Goal: Navigation & Orientation: Understand site structure

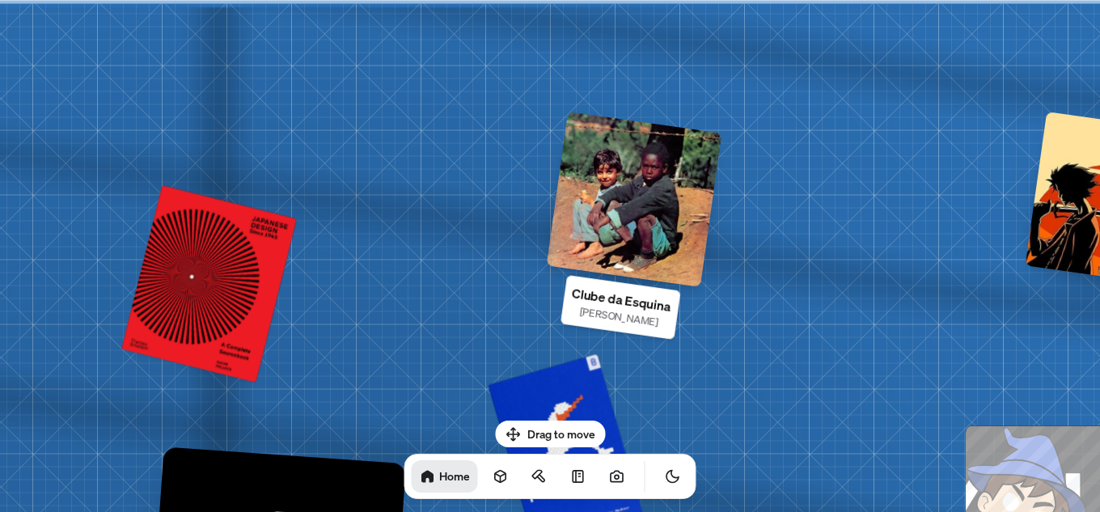
click at [629, 186] on div at bounding box center [635, 200] width 176 height 176
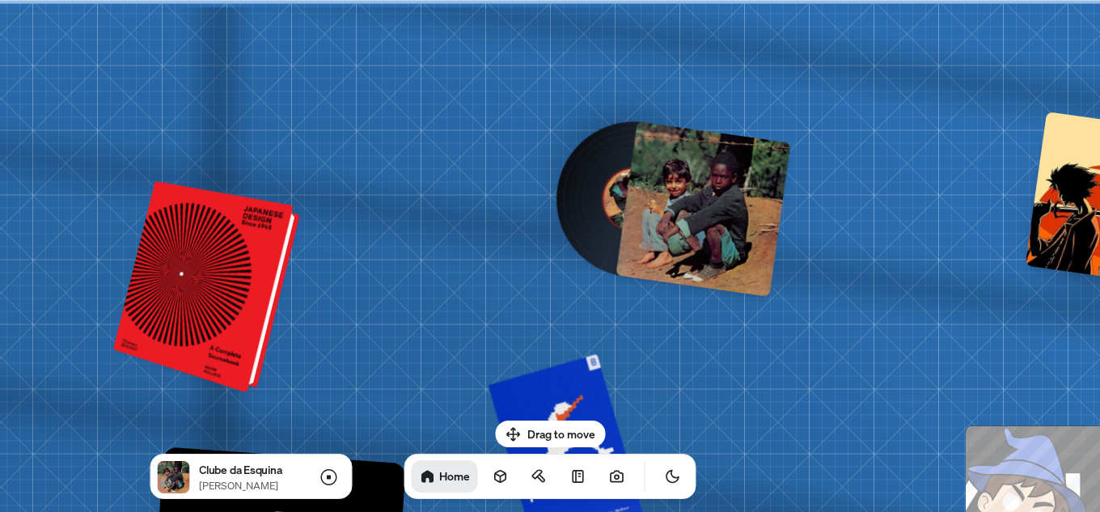
click at [247, 259] on div at bounding box center [210, 288] width 174 height 204
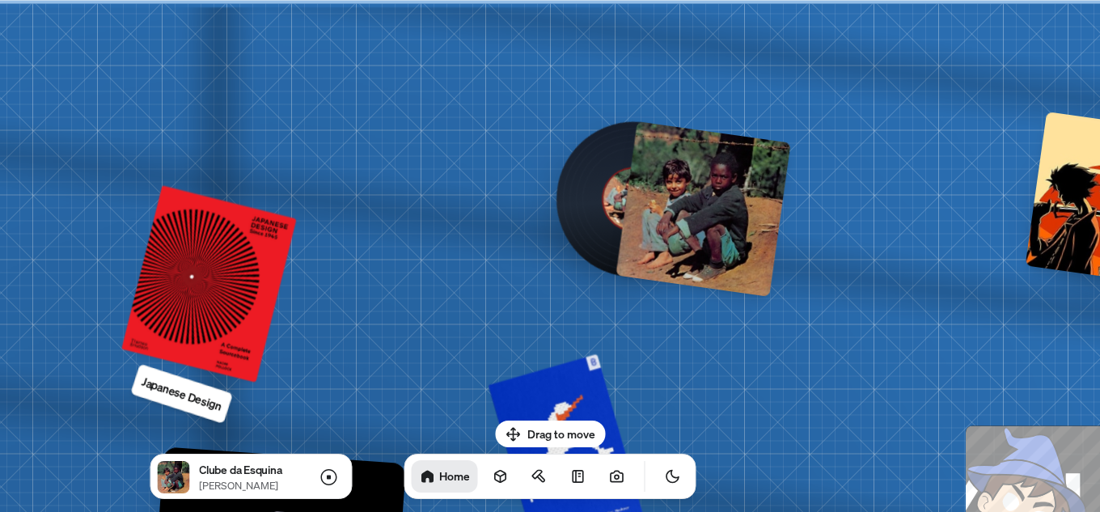
click at [167, 396] on p "Japanese Design" at bounding box center [181, 393] width 84 height 42
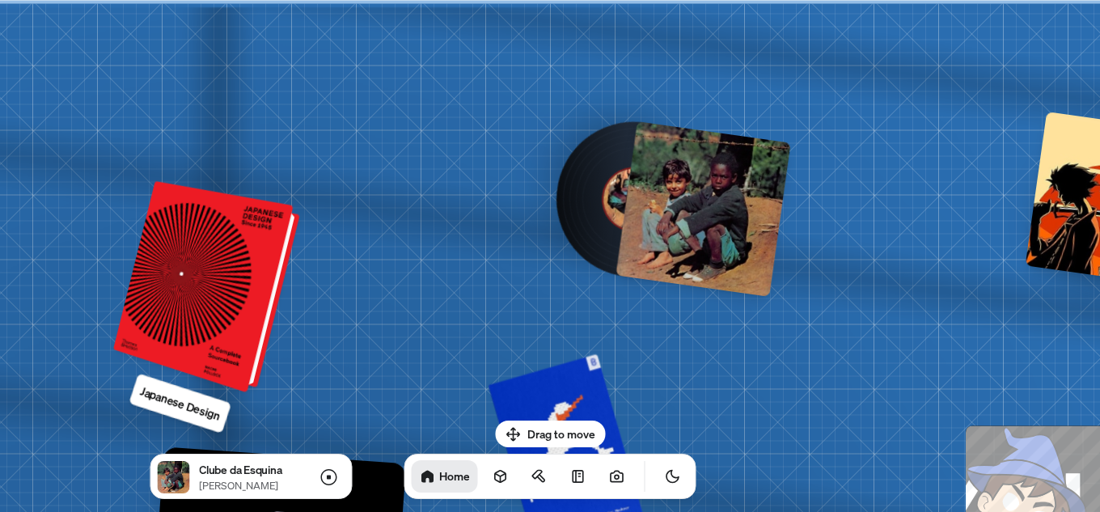
click at [256, 285] on div at bounding box center [210, 288] width 174 height 204
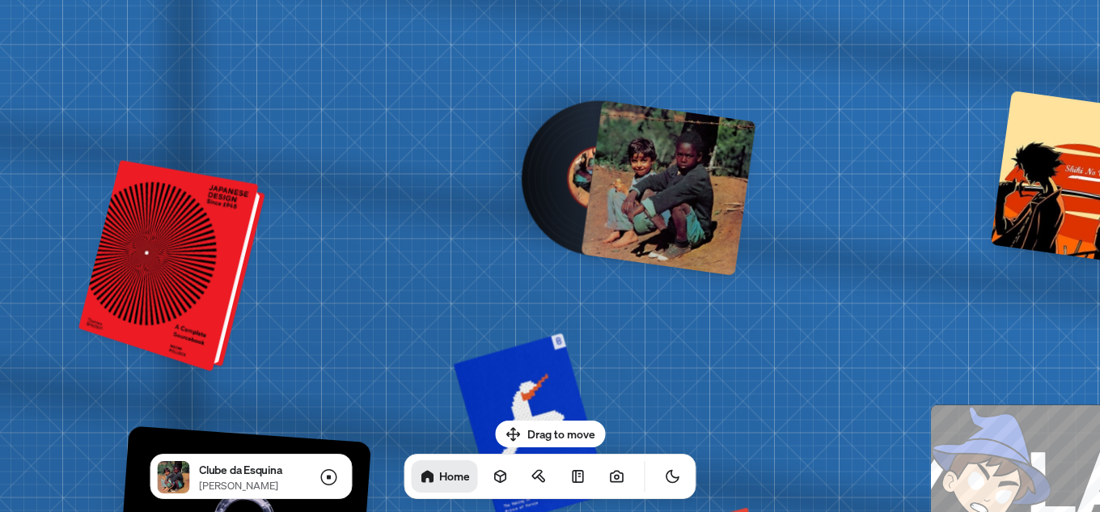
drag, startPoint x: 229, startPoint y: 305, endPoint x: 194, endPoint y: 284, distance: 40.6
click at [194, 284] on div at bounding box center [175, 267] width 174 height 204
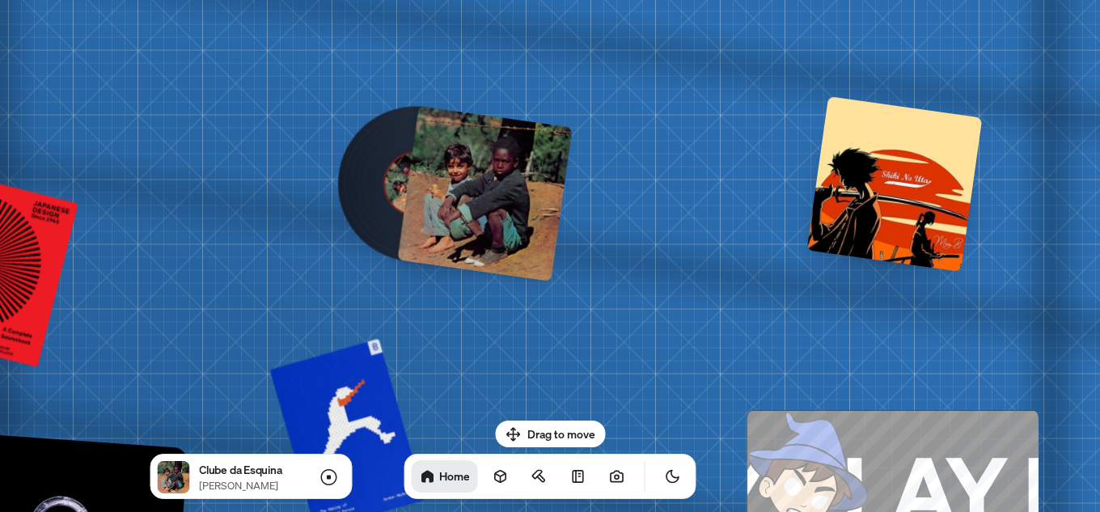
drag, startPoint x: 740, startPoint y: 322, endPoint x: 583, endPoint y: 325, distance: 157.0
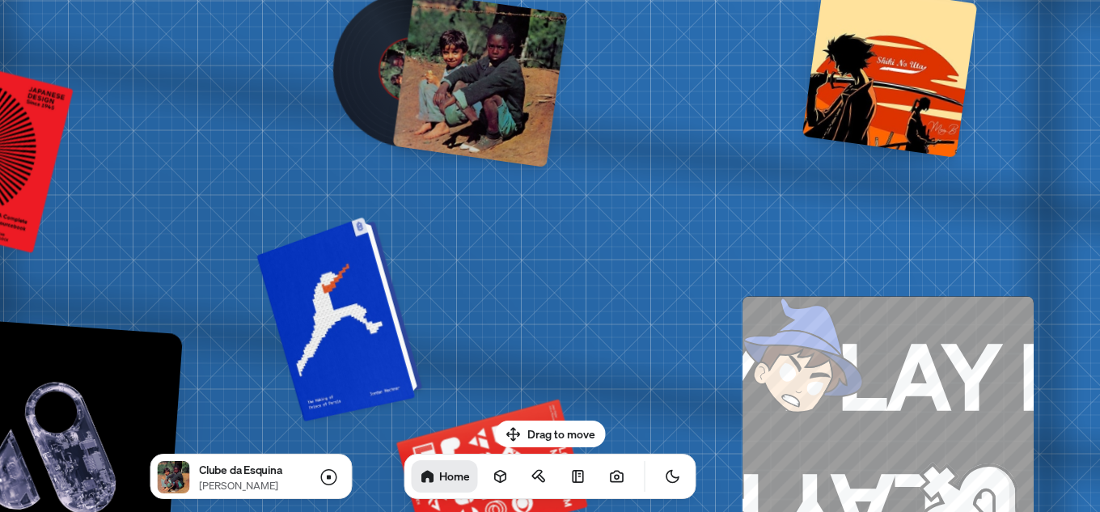
click at [325, 330] on div at bounding box center [342, 316] width 154 height 197
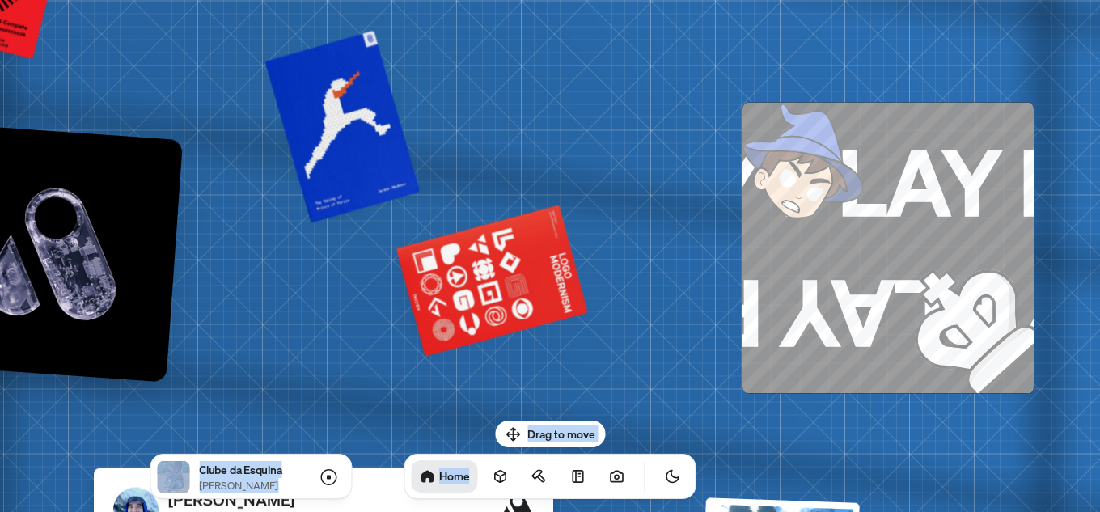
drag, startPoint x: 641, startPoint y: 426, endPoint x: 741, endPoint y: 344, distance: 129.9
click at [741, 0] on body "[PERSON_NAME] [PERSON_NAME] Design Engineer Welcome to my space on the internet…" at bounding box center [550, 0] width 1100 height 0
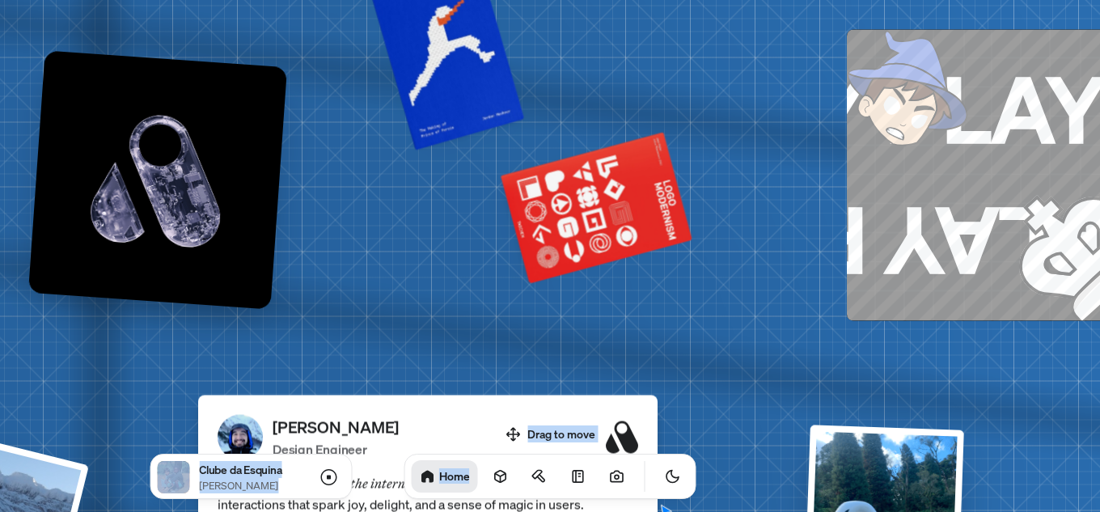
drag, startPoint x: 573, startPoint y: 369, endPoint x: 763, endPoint y: 243, distance: 227.0
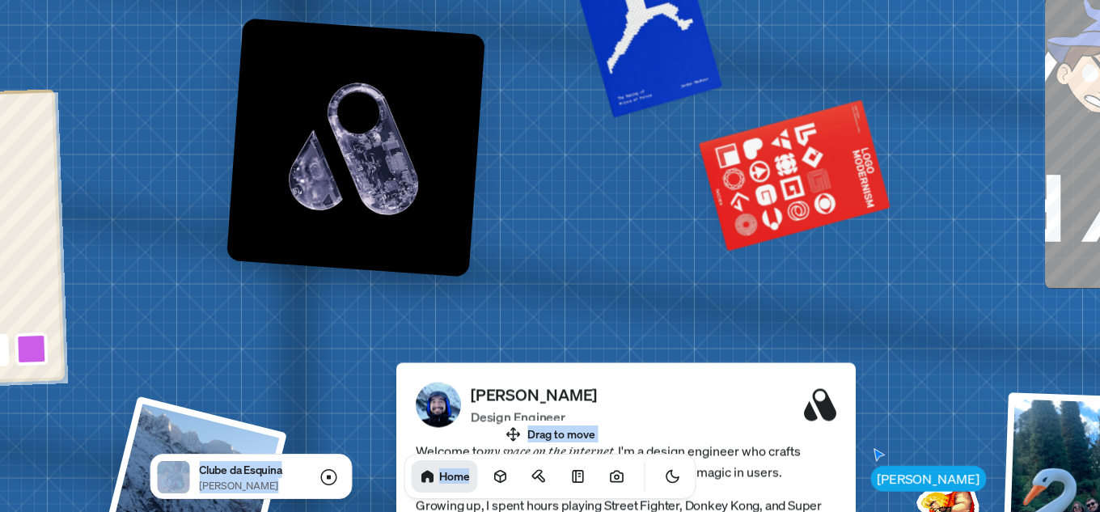
drag, startPoint x: 374, startPoint y: 282, endPoint x: 496, endPoint y: 285, distance: 122.2
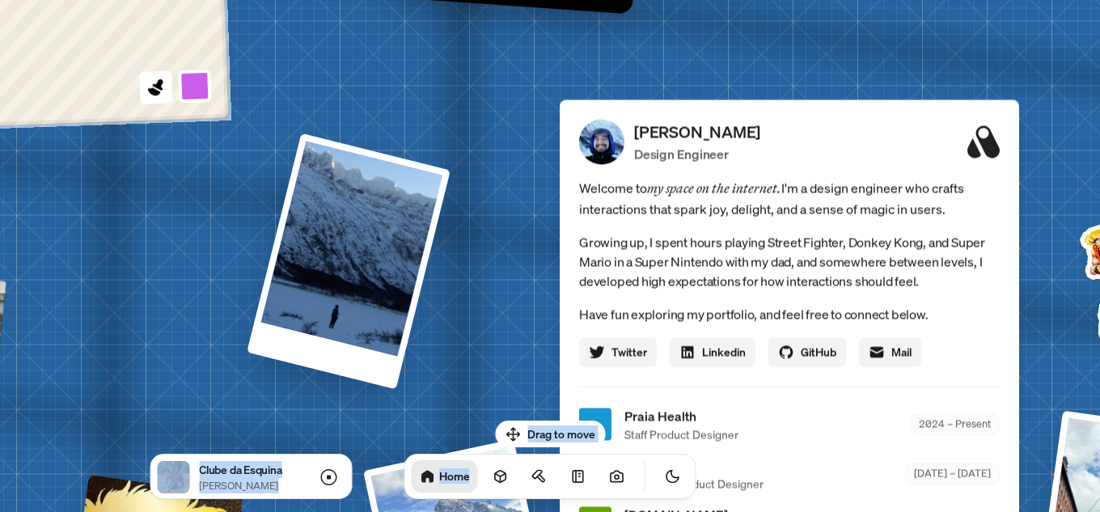
drag, startPoint x: 360, startPoint y: 313, endPoint x: 480, endPoint y: 92, distance: 251.2
click at [480, 92] on div "[PERSON_NAME] [PERSON_NAME] Design Engineer Welcome to my space on the internet…" at bounding box center [793, 424] width 2420 height 2119
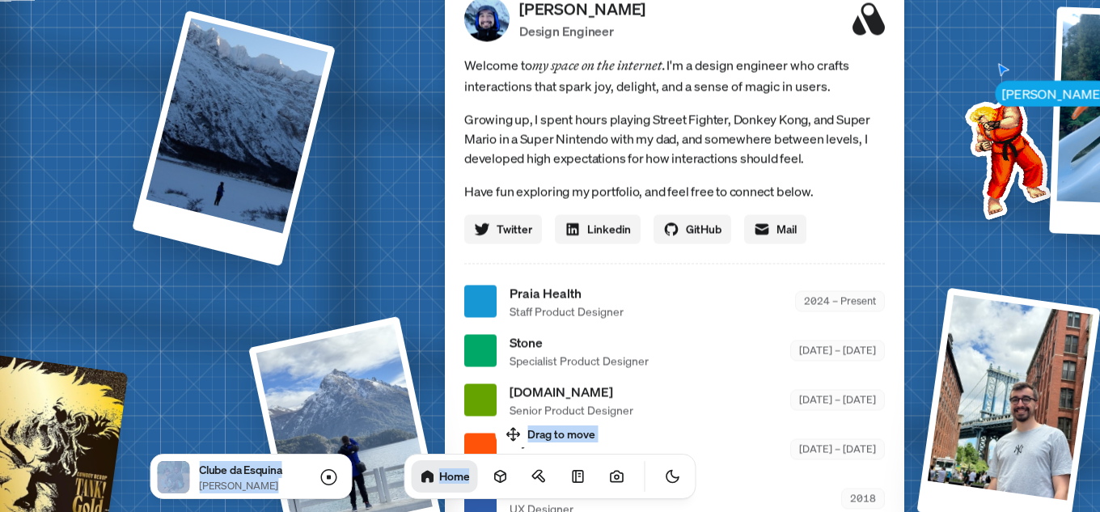
drag, startPoint x: 510, startPoint y: 231, endPoint x: 394, endPoint y: 115, distance: 164.2
click at [394, 115] on div "[PERSON_NAME] [PERSON_NAME] Design Engineer Welcome to my space on the internet…" at bounding box center [678, 301] width 2420 height 2119
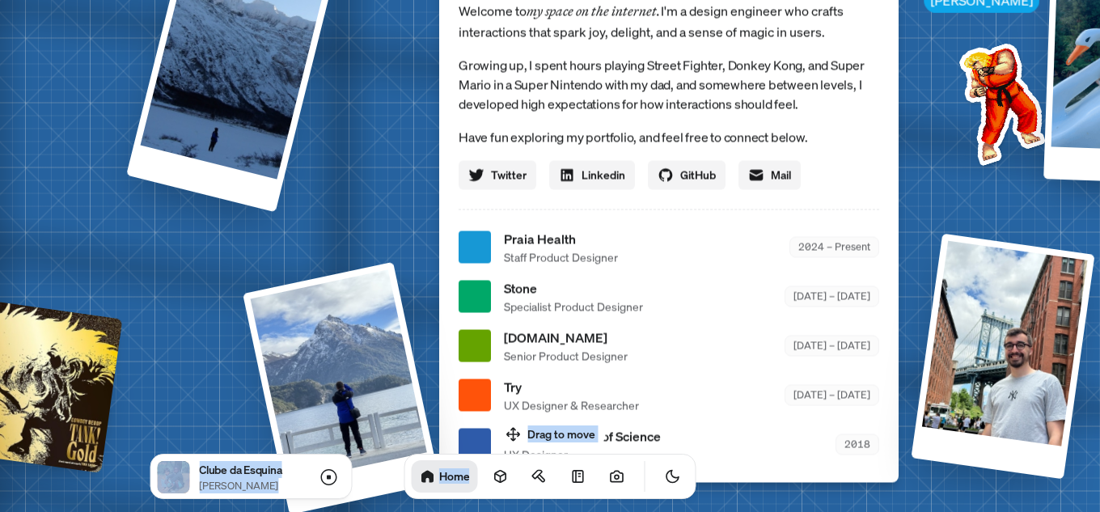
drag, startPoint x: 412, startPoint y: 251, endPoint x: 401, endPoint y: 69, distance: 182.3
click at [401, 76] on div "[PERSON_NAME] [PERSON_NAME] Design Engineer Welcome to my space on the internet…" at bounding box center [672, 247] width 2420 height 2119
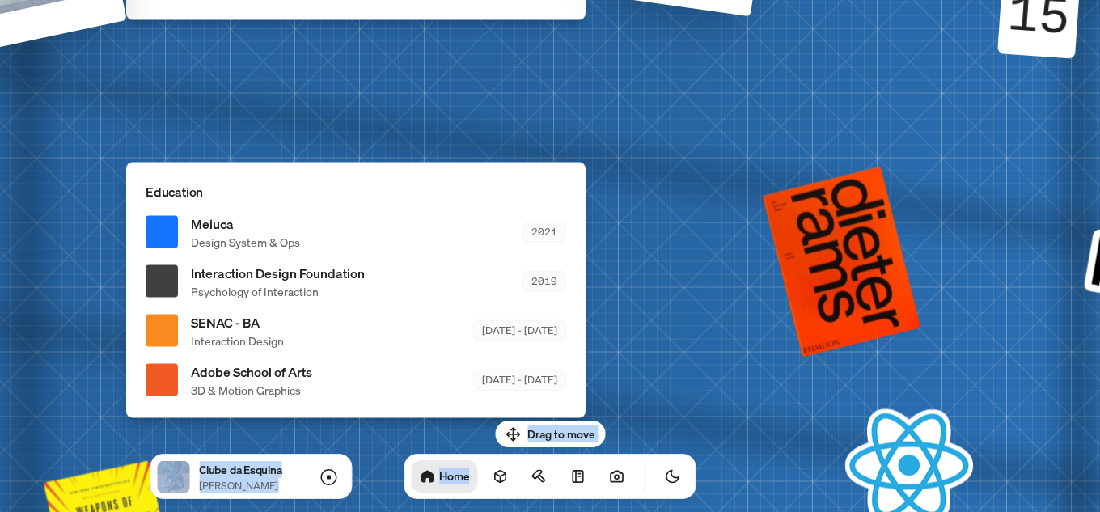
drag, startPoint x: 772, startPoint y: 390, endPoint x: 459, endPoint y: 35, distance: 473.9
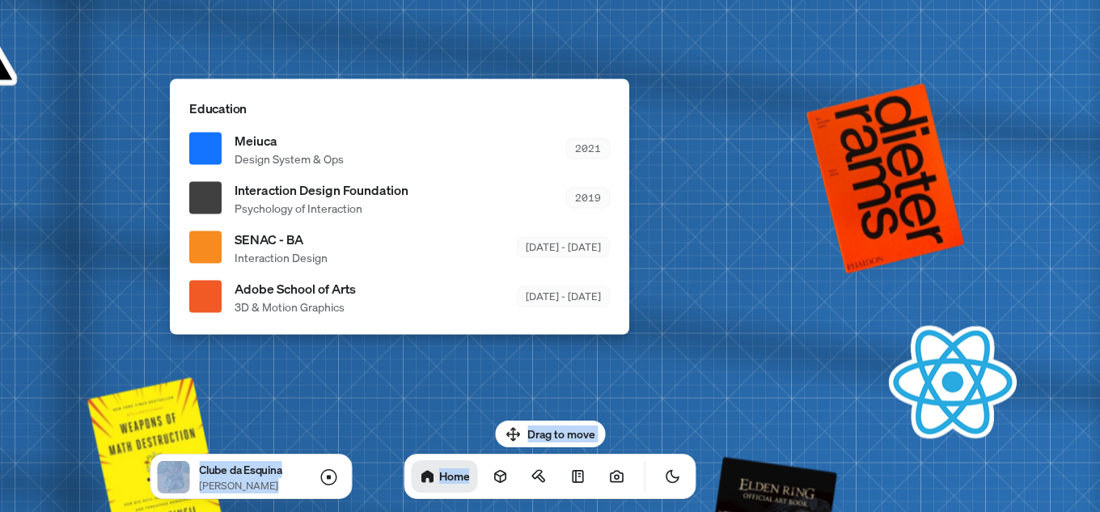
drag, startPoint x: 622, startPoint y: 269, endPoint x: 738, endPoint y: 26, distance: 268.8
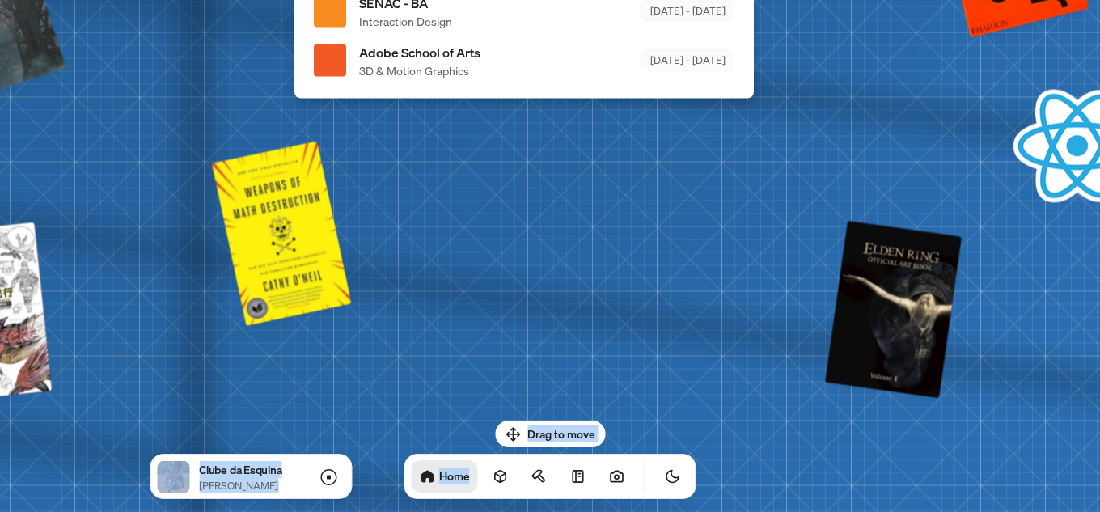
drag, startPoint x: 591, startPoint y: 227, endPoint x: 724, endPoint y: 112, distance: 176.0
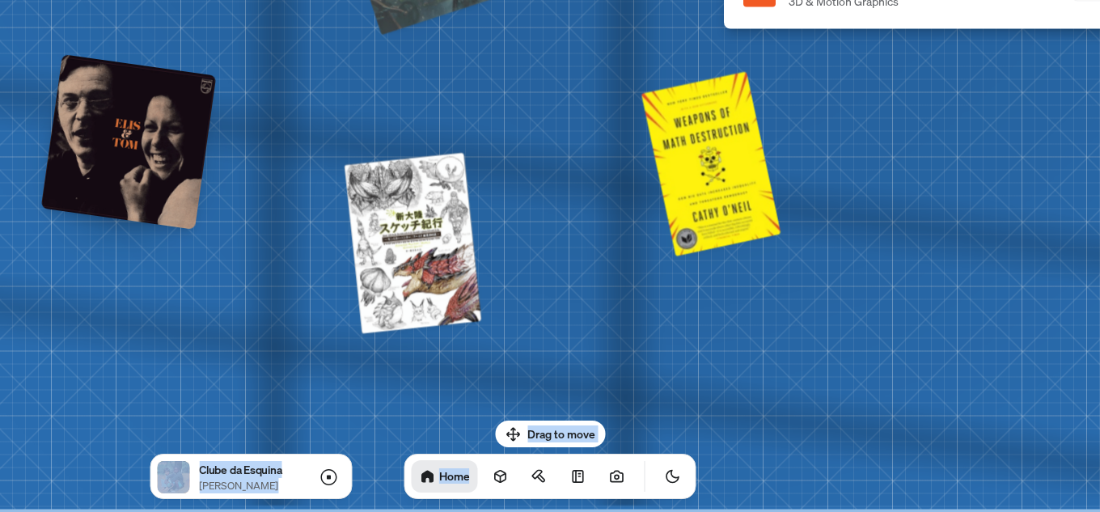
drag, startPoint x: 448, startPoint y: 281, endPoint x: 706, endPoint y: 258, distance: 259.0
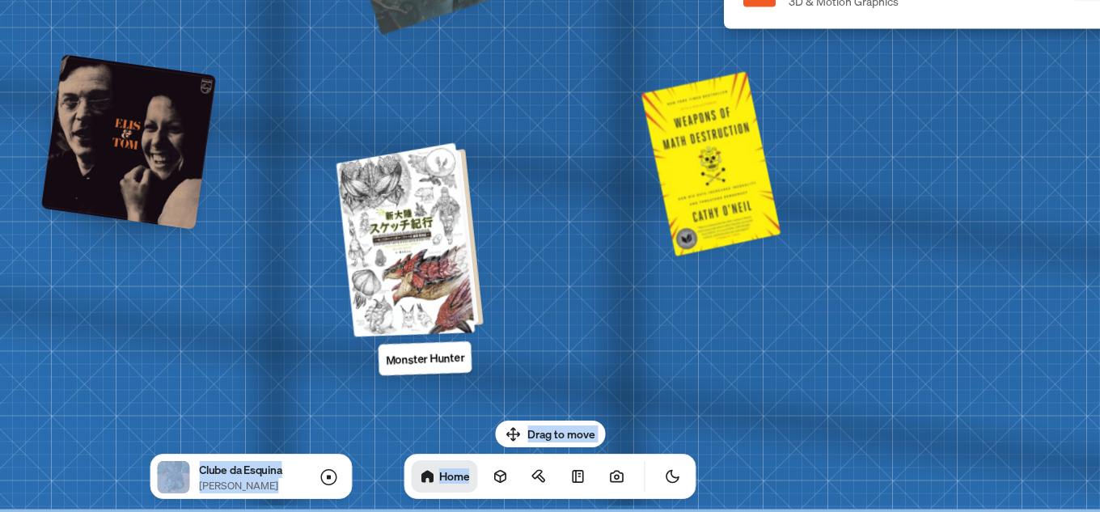
click at [421, 232] on div at bounding box center [412, 239] width 134 height 187
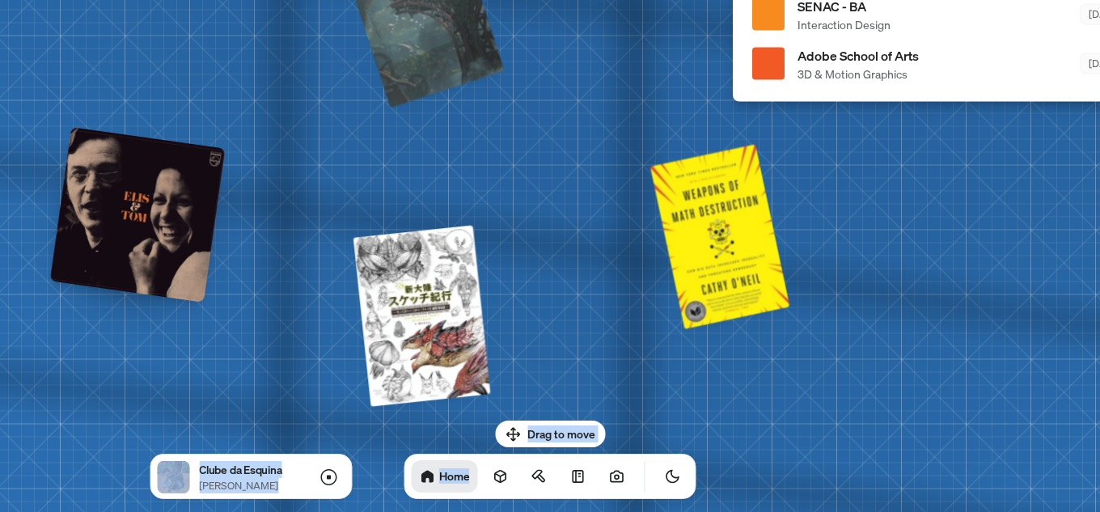
drag, startPoint x: 281, startPoint y: 74, endPoint x: 333, endPoint y: 354, distance: 284.6
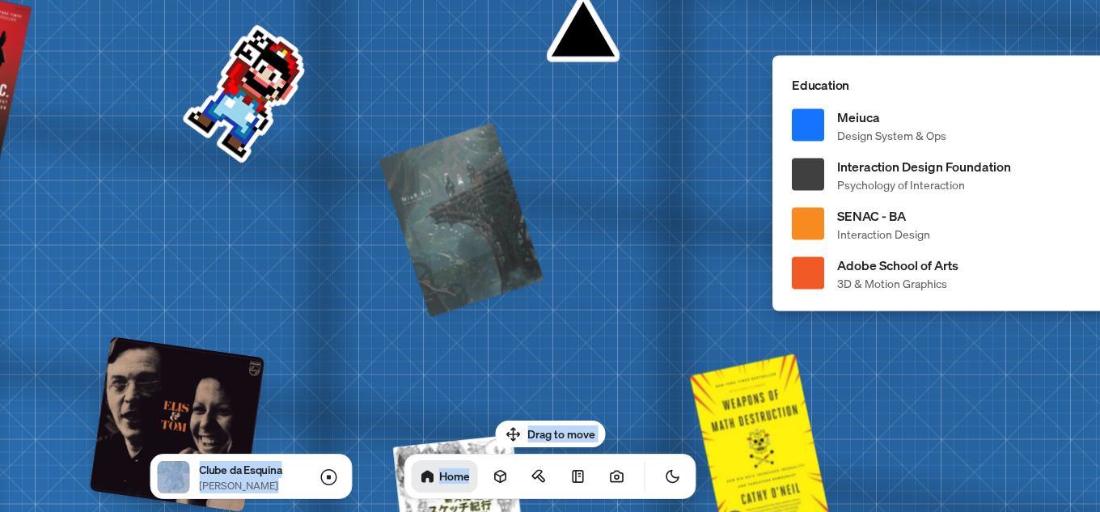
drag, startPoint x: 383, startPoint y: 234, endPoint x: 574, endPoint y: 432, distance: 275.2
click at [564, 0] on body "[PERSON_NAME] [PERSON_NAME] Design Engineer Welcome to my space on the internet…" at bounding box center [550, 0] width 1100 height 0
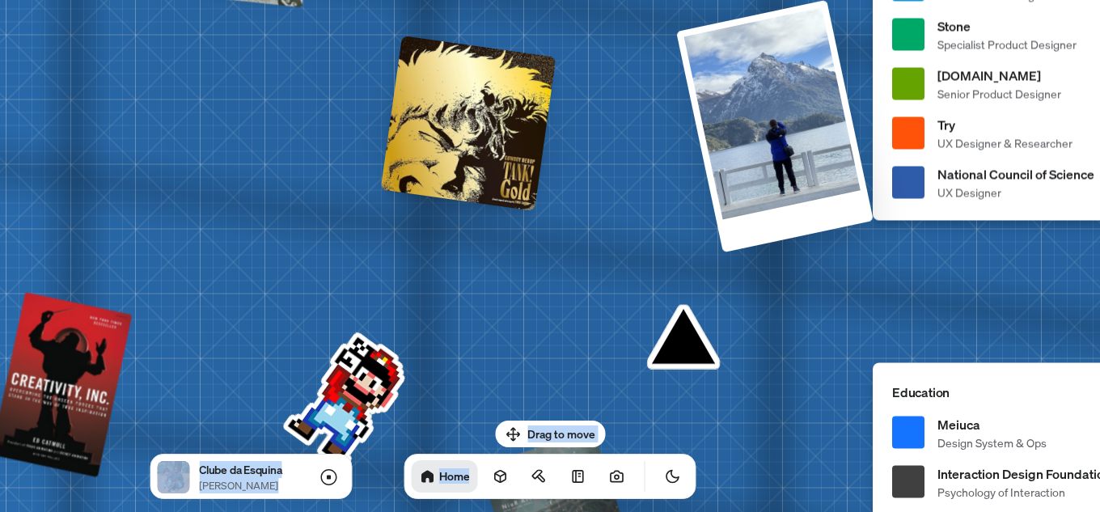
drag, startPoint x: 409, startPoint y: 266, endPoint x: 301, endPoint y: 391, distance: 165.1
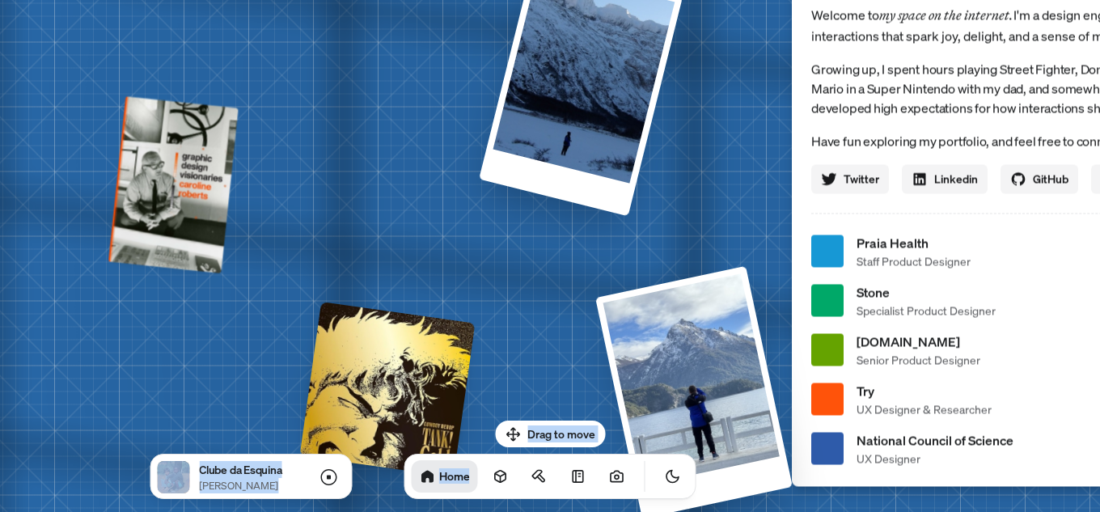
drag, startPoint x: 556, startPoint y: 345, endPoint x: 556, endPoint y: 414, distance: 68.8
click at [556, 413] on div "[PERSON_NAME] [PERSON_NAME] Design Engineer Welcome to my space on the internet…" at bounding box center [1025, 251] width 2420 height 2119
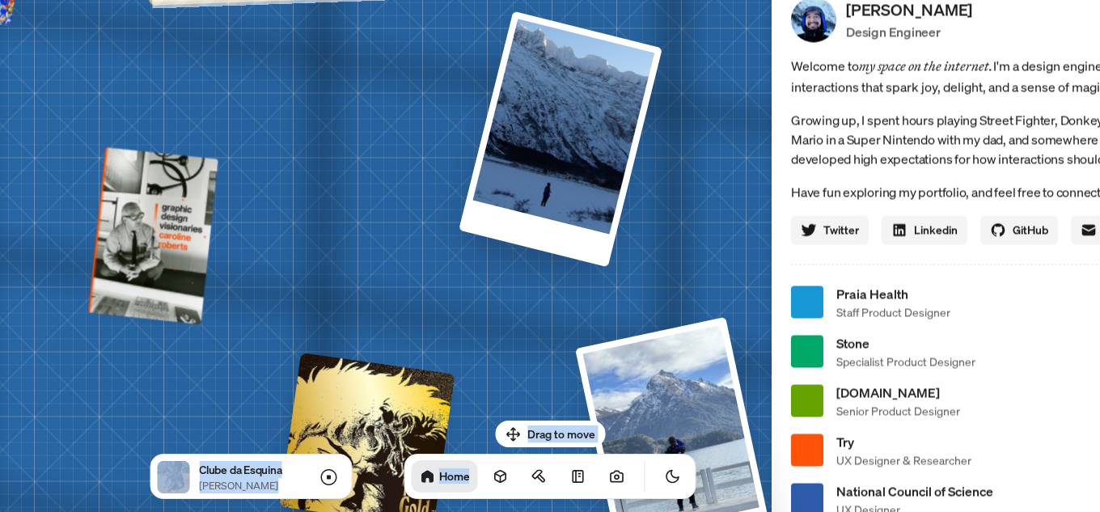
drag, startPoint x: 547, startPoint y: 254, endPoint x: 430, endPoint y: 413, distance: 197.4
click at [433, 413] on div "[PERSON_NAME] [PERSON_NAME] Design Engineer Welcome to my space on the internet…" at bounding box center [1005, 302] width 2420 height 2119
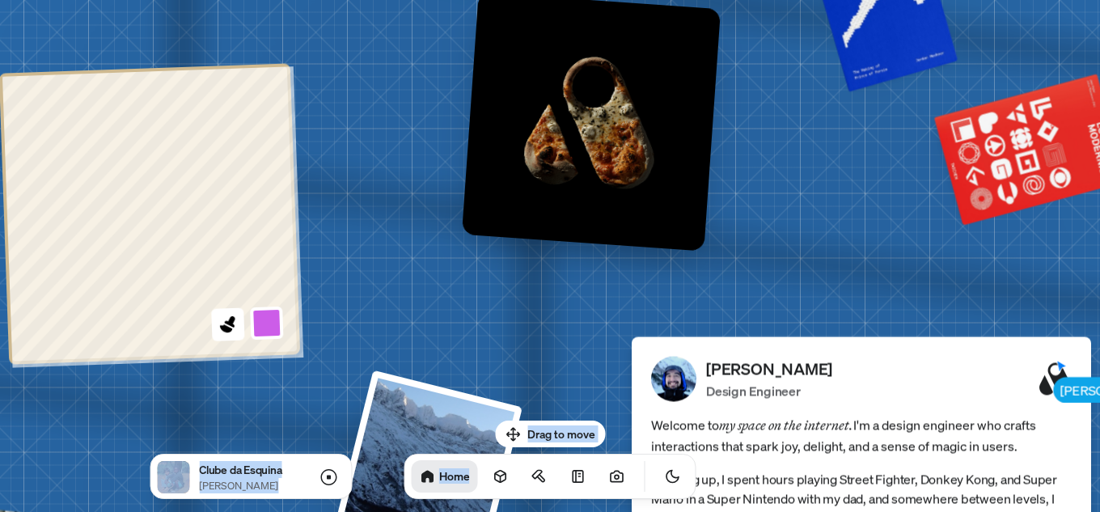
drag, startPoint x: 601, startPoint y: 146, endPoint x: 556, endPoint y: 384, distance: 242.1
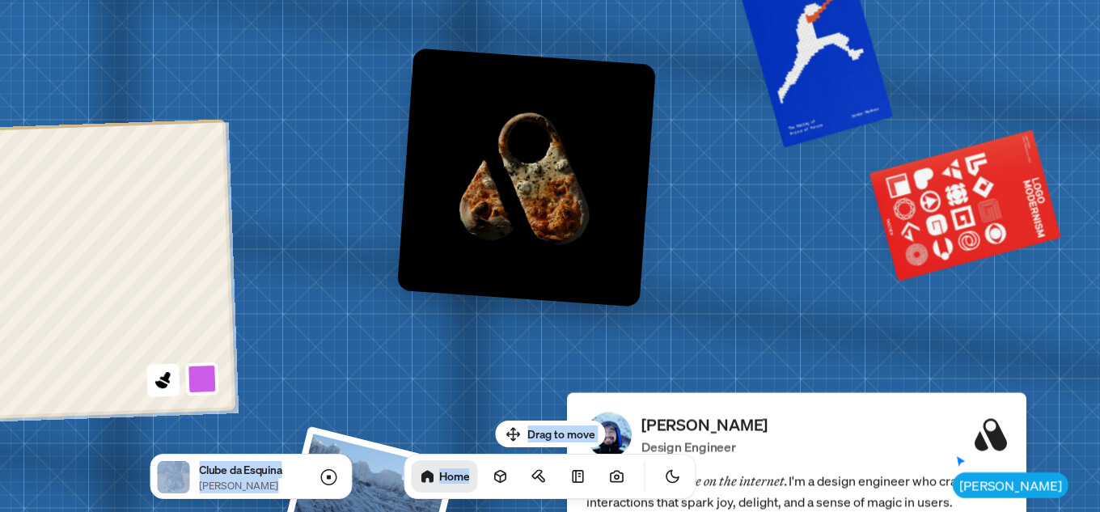
drag, startPoint x: 560, startPoint y: 253, endPoint x: 306, endPoint y: 423, distance: 305.6
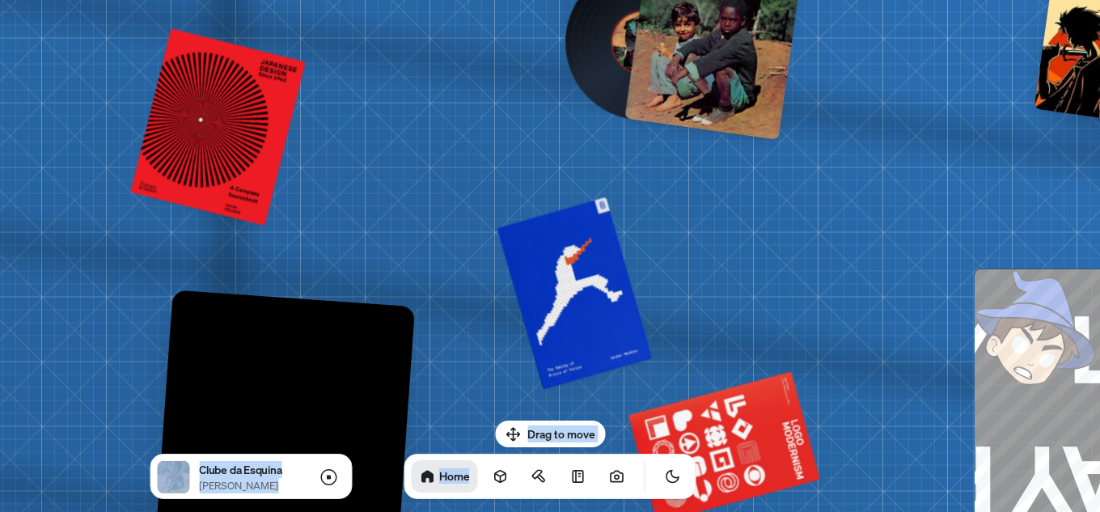
drag, startPoint x: 521, startPoint y: 323, endPoint x: 410, endPoint y: 446, distance: 165.5
click at [410, 0] on body "[PERSON_NAME] [PERSON_NAME] Design Engineer Welcome to my space on the internet…" at bounding box center [550, 0] width 1100 height 0
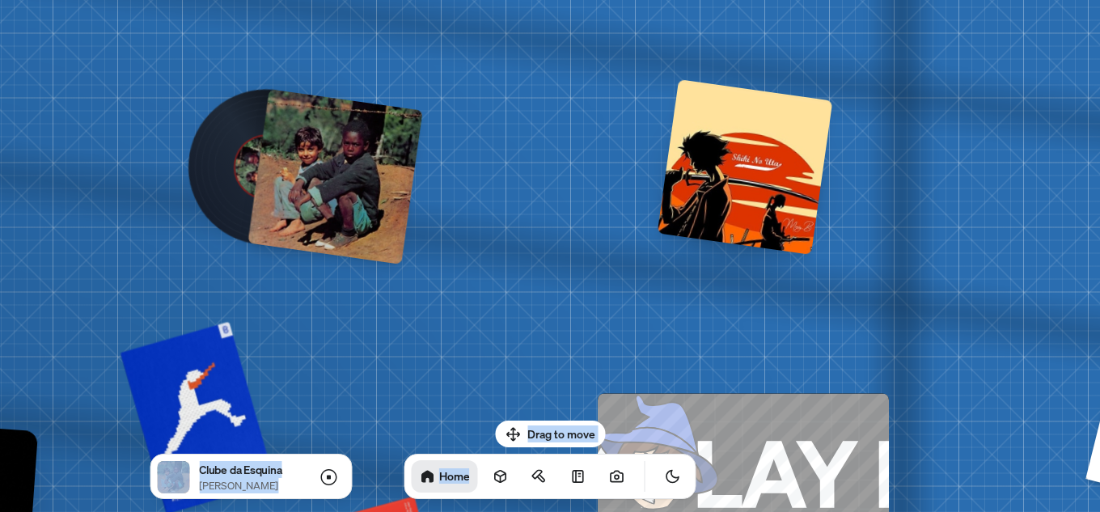
drag, startPoint x: 726, startPoint y: 236, endPoint x: 367, endPoint y: 277, distance: 361.5
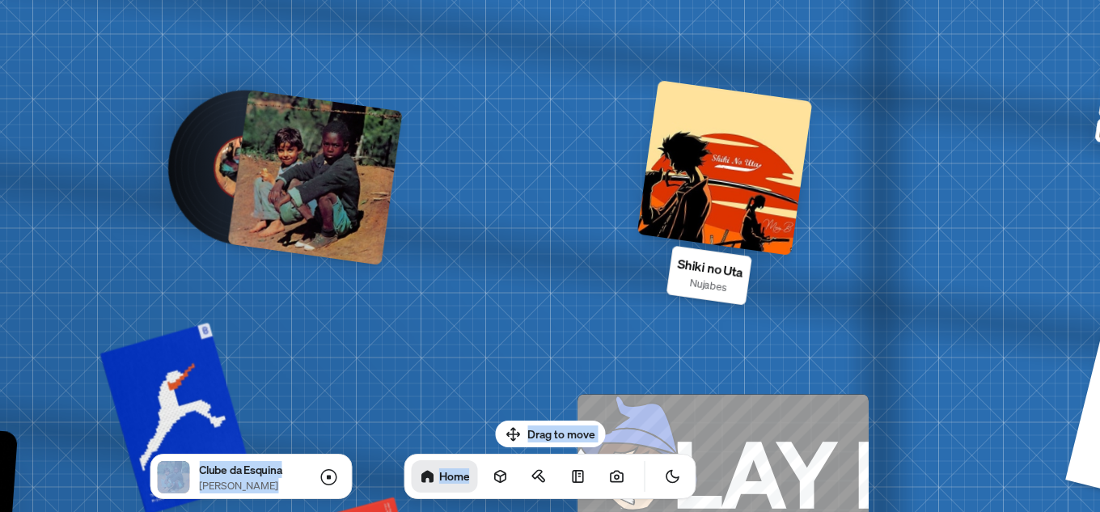
click at [730, 180] on div at bounding box center [725, 168] width 176 height 176
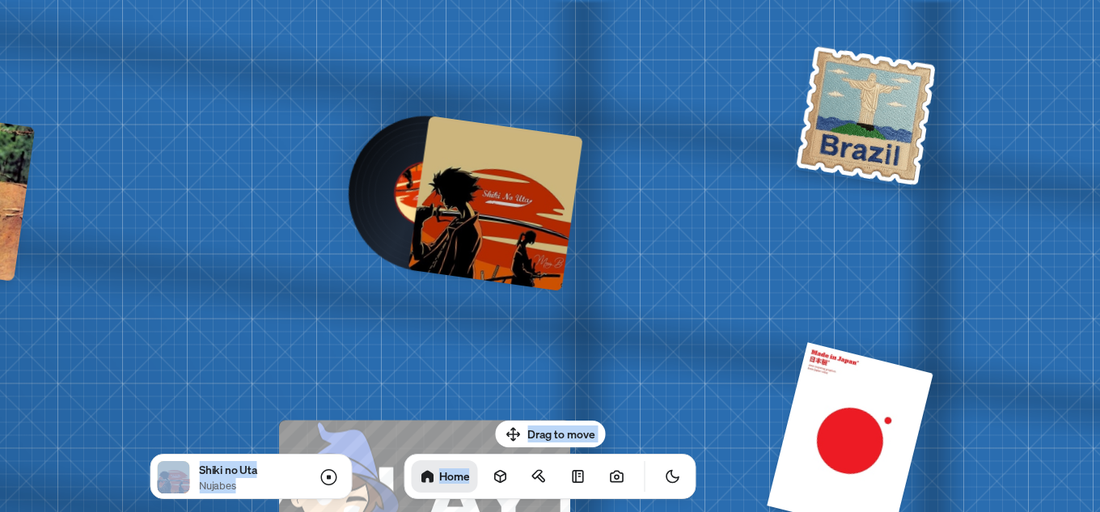
drag, startPoint x: 797, startPoint y: 319, endPoint x: 598, endPoint y: 334, distance: 199.6
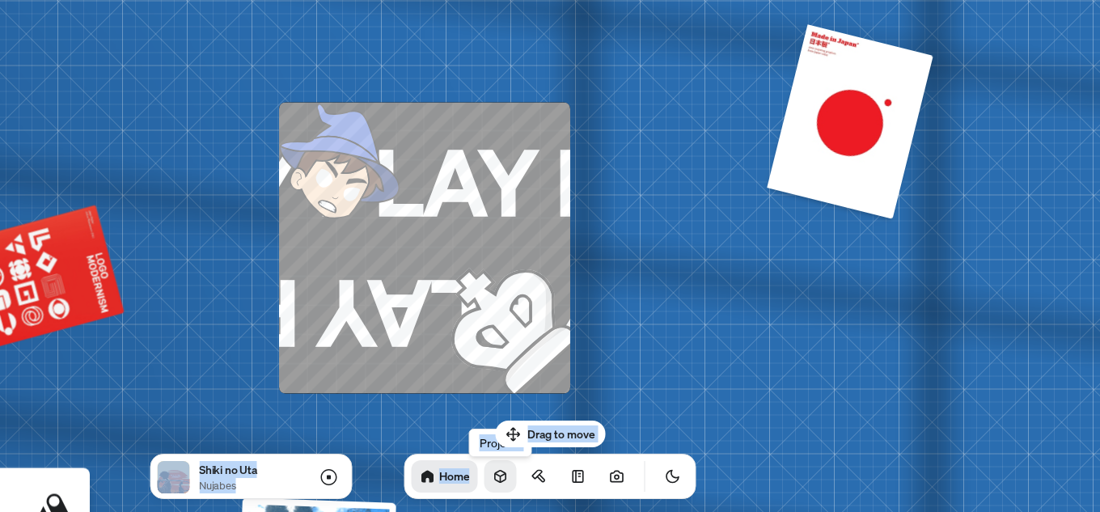
click at [493, 477] on icon at bounding box center [501, 476] width 16 height 16
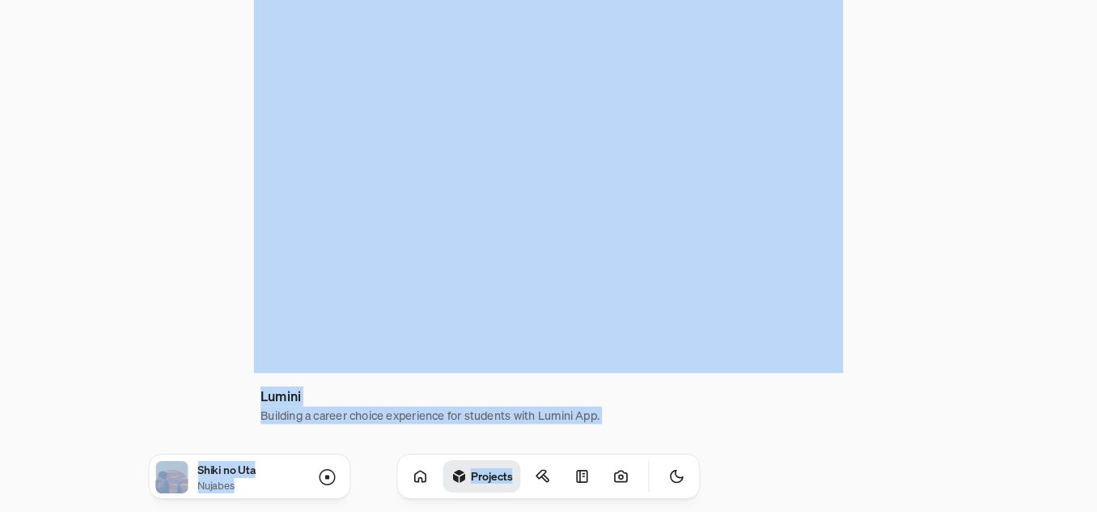
scroll to position [1156, 0]
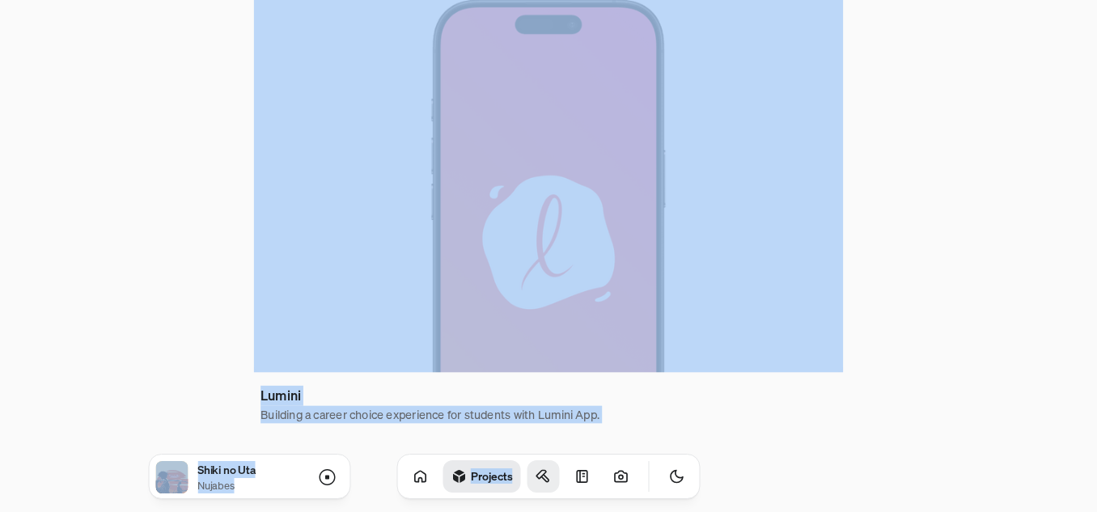
click at [535, 470] on icon at bounding box center [543, 476] width 16 height 16
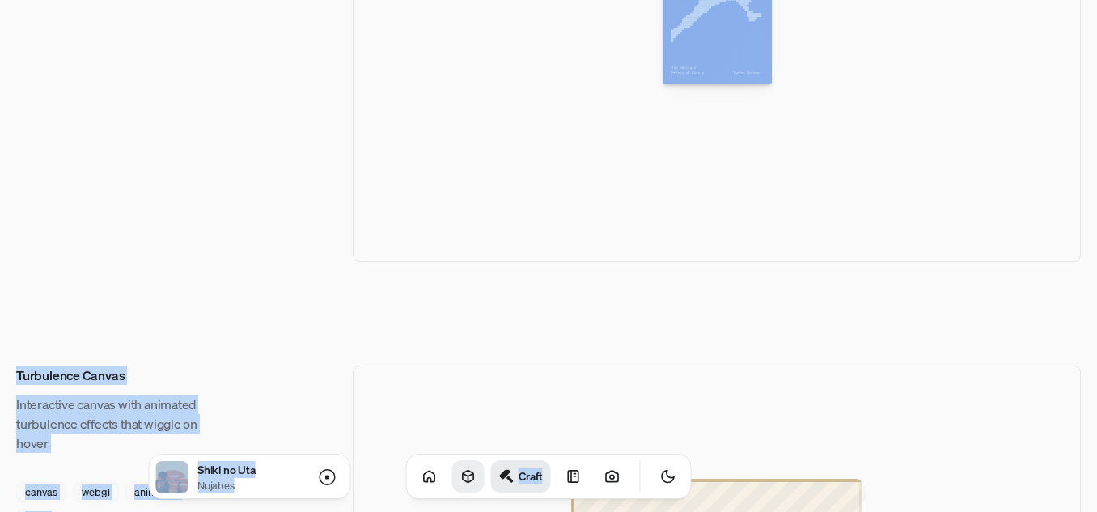
scroll to position [1860, 0]
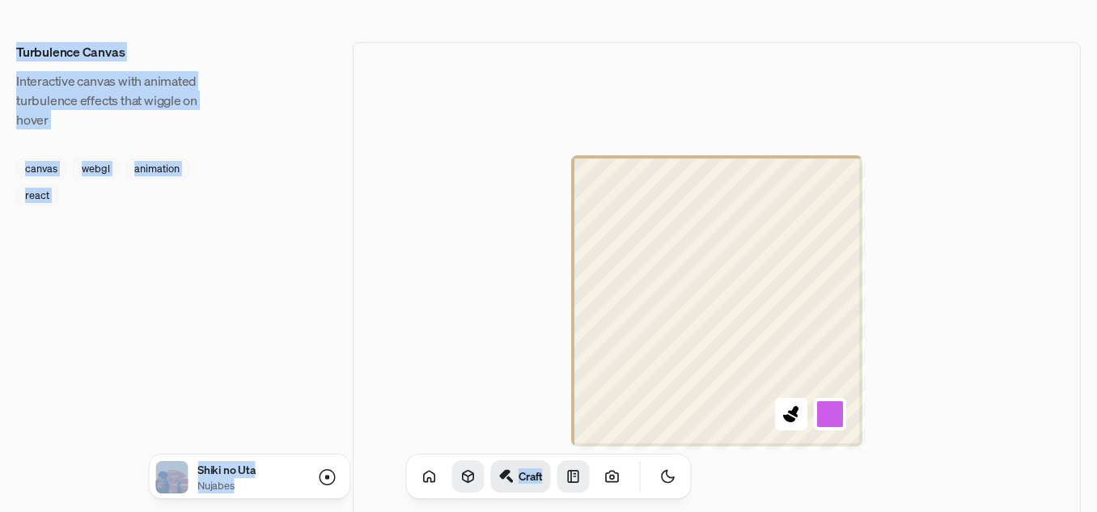
click at [564, 481] on link at bounding box center [573, 476] width 32 height 32
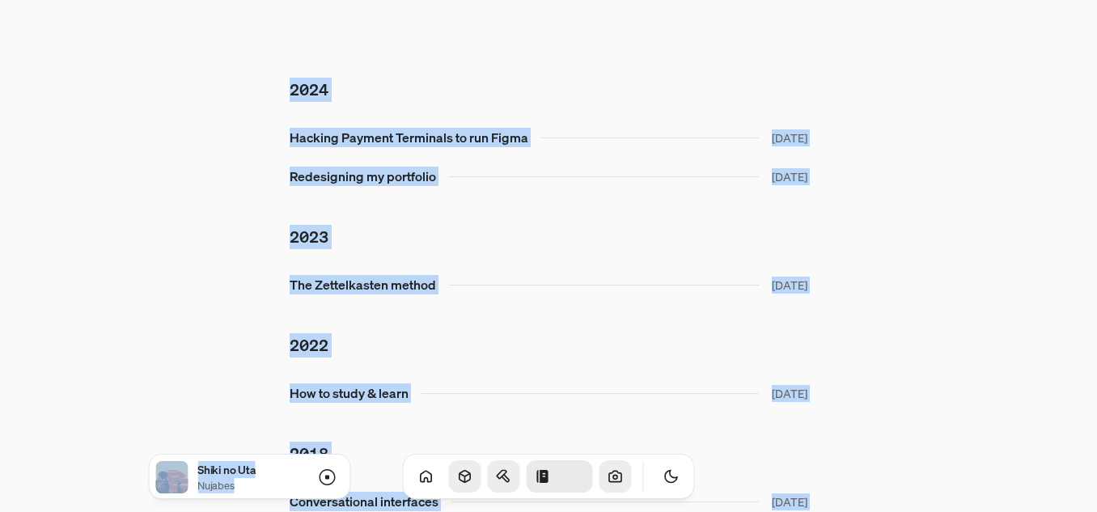
click at [599, 473] on link at bounding box center [615, 476] width 32 height 32
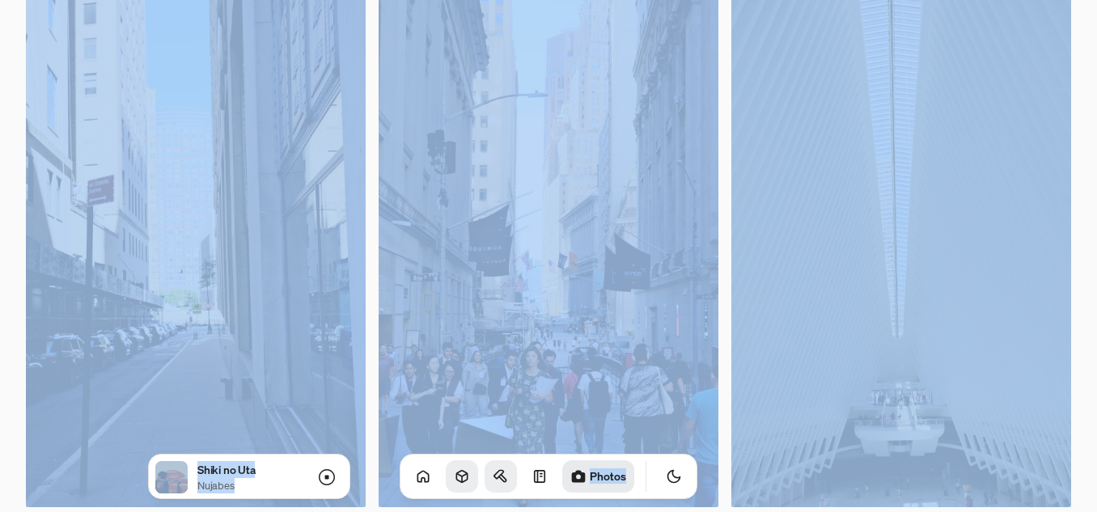
scroll to position [2669, 0]
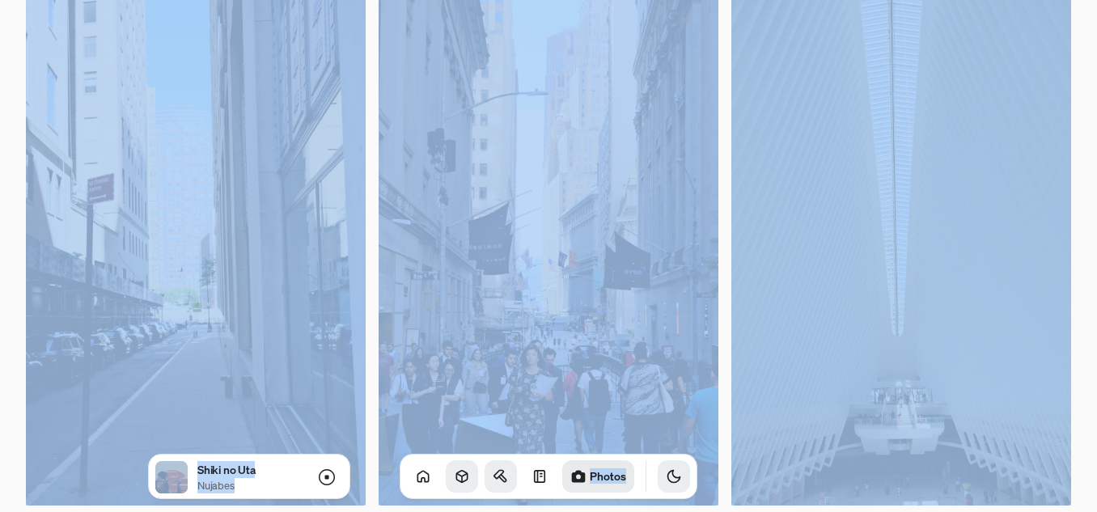
click at [666, 475] on icon "Toggle Theme" at bounding box center [674, 476] width 16 height 16
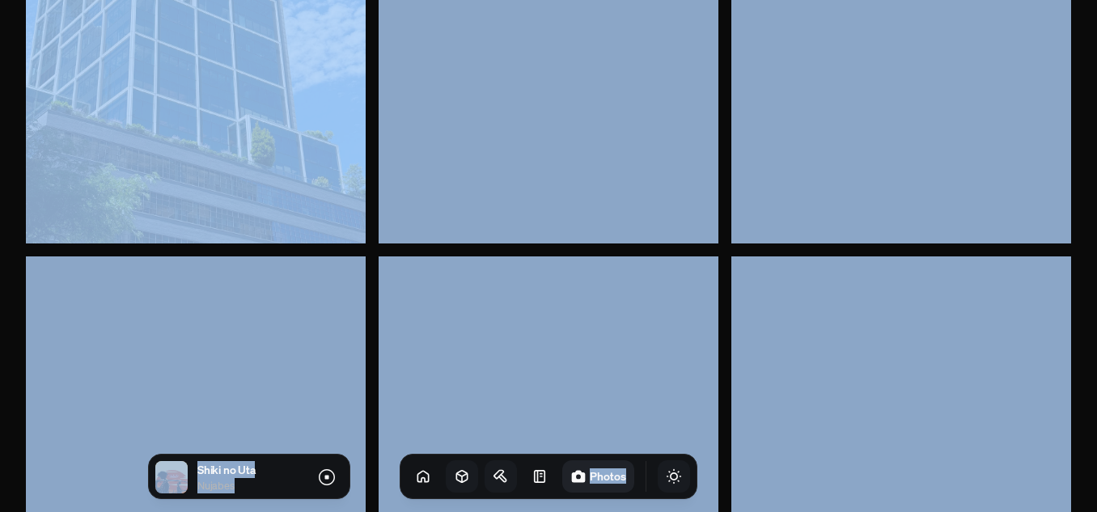
scroll to position [4125, 0]
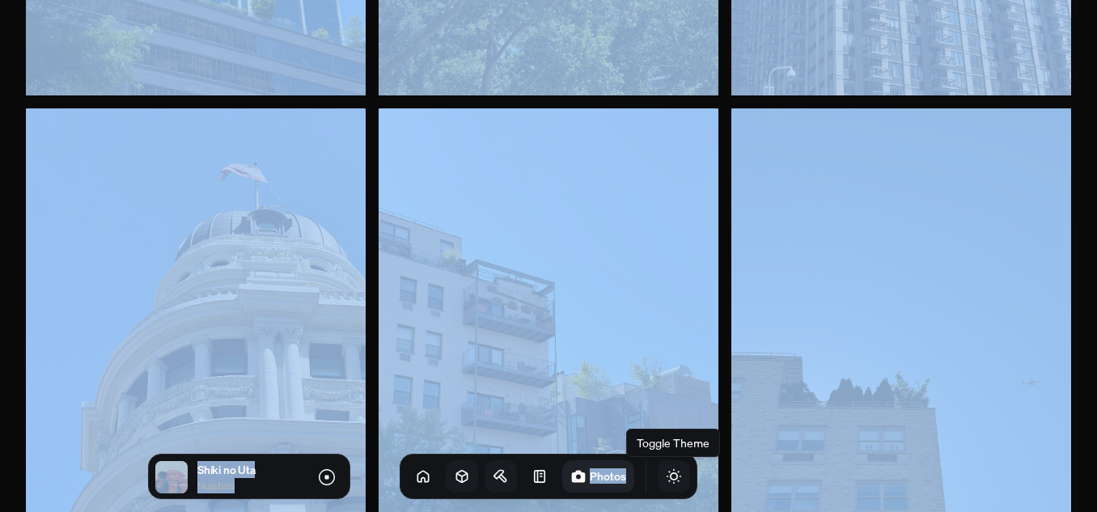
click at [666, 476] on icon "Toggle Theme" at bounding box center [674, 476] width 16 height 16
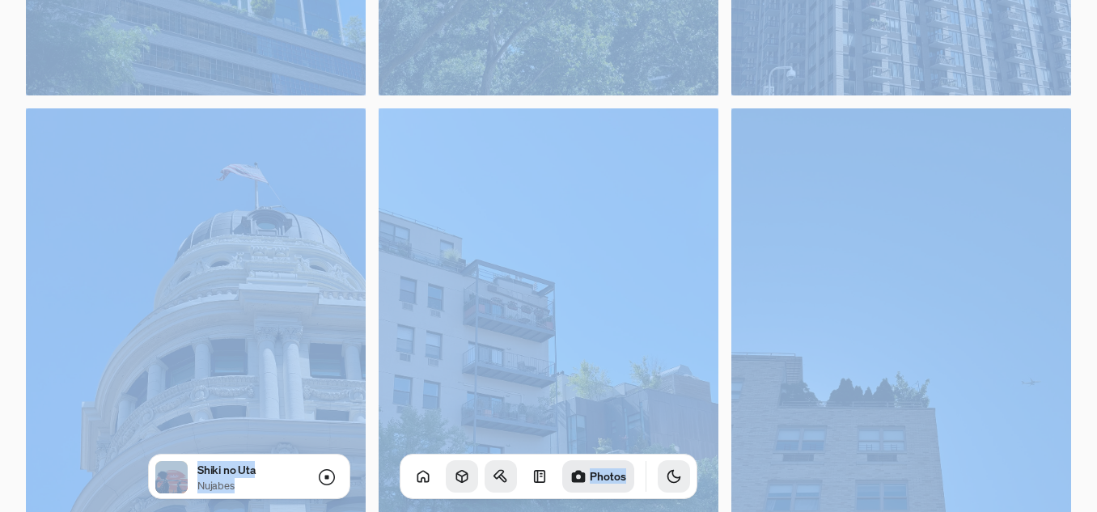
click at [666, 476] on icon "Toggle Theme" at bounding box center [674, 476] width 16 height 16
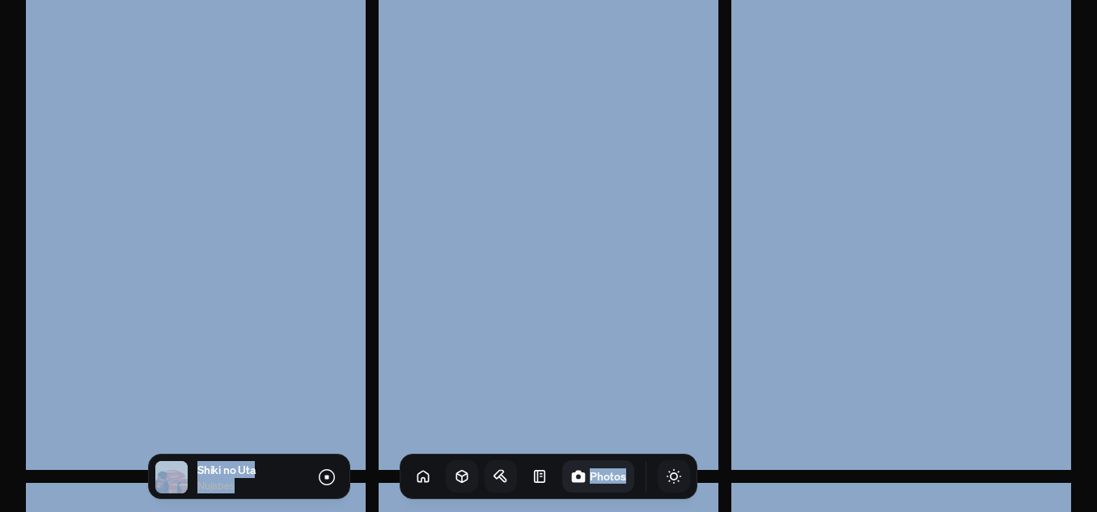
scroll to position [5500, 0]
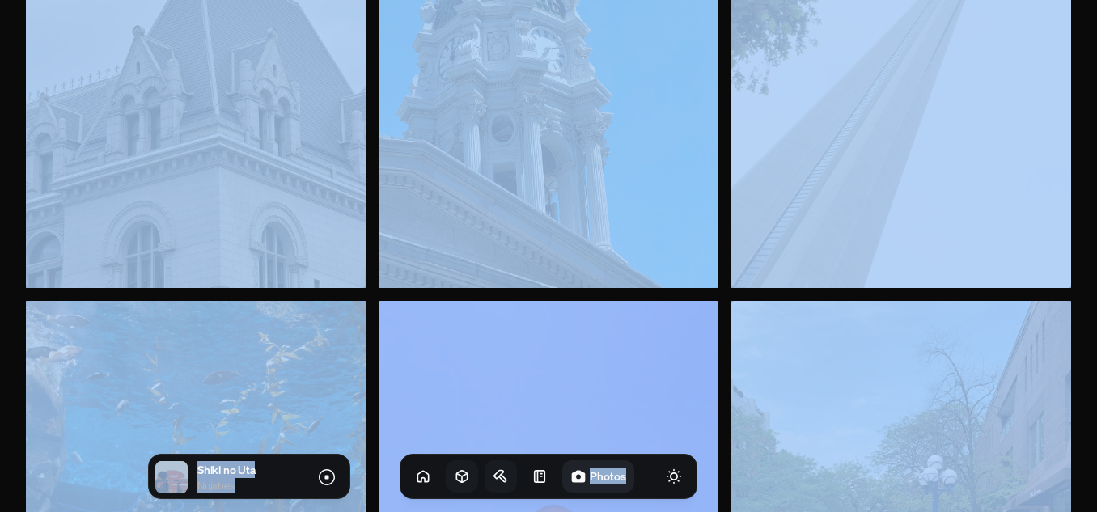
click at [0, 0] on button "Toggle Audio" at bounding box center [0, 0] width 0 height 0
